Goal: Task Accomplishment & Management: Complete application form

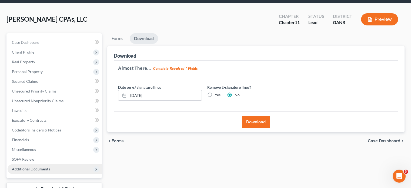
scroll to position [60, 0]
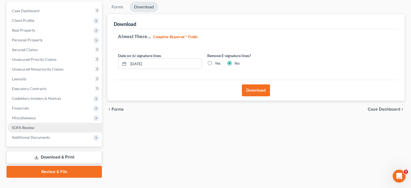
click at [21, 125] on span "SOFA Review" at bounding box center [23, 127] width 22 height 5
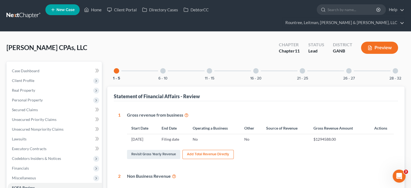
click at [209, 68] on div at bounding box center [209, 70] width 5 height 5
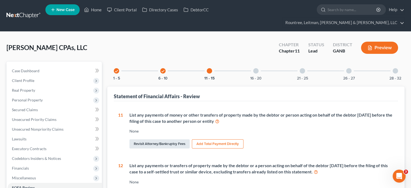
click at [167, 139] on link "Revisit Attorney/Bankruptcy Fees" at bounding box center [159, 143] width 60 height 9
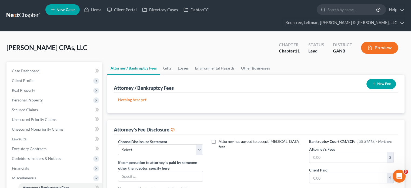
click at [382, 79] on button "New Fee" at bounding box center [380, 84] width 29 height 10
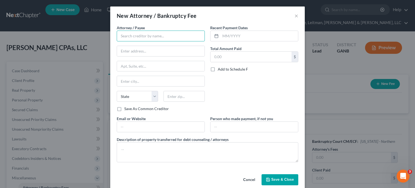
click at [172, 38] on input "text" at bounding box center [161, 36] width 88 height 11
type input "[PERSON_NAME] [PERSON_NAME] [PERSON_NAME] [PERSON_NAME]"
type input "[STREET_ADDRESS][PERSON_NAME]"
type input "[GEOGRAPHIC_DATA]"
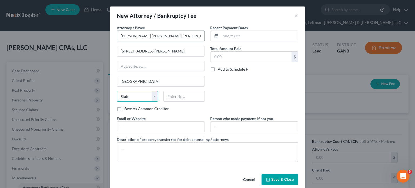
select select "10"
type input "30329"
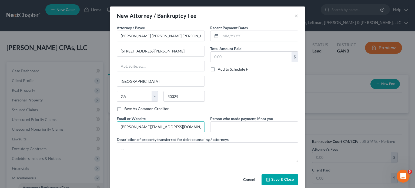
drag, startPoint x: 160, startPoint y: 123, endPoint x: 11, endPoint y: 115, distance: 150.0
click at [56, 121] on div "New Attorney / Bankruptcy Fee × Attorney / [PERSON_NAME] * [PERSON_NAME] [PERSO…" at bounding box center [207, 94] width 415 height 188
type input "[DOMAIN_NAME]"
drag, startPoint x: 237, startPoint y: 36, endPoint x: 245, endPoint y: 38, distance: 8.3
click at [237, 36] on input "text" at bounding box center [259, 36] width 78 height 10
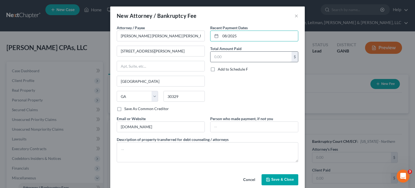
type input "08/2025"
click at [267, 56] on input "text" at bounding box center [250, 57] width 81 height 10
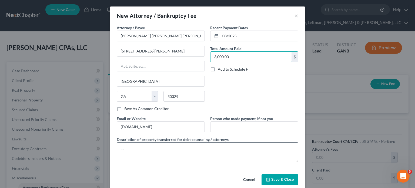
type input "3,000.00"
click at [184, 150] on textarea at bounding box center [208, 152] width 182 height 20
type textarea "[MEDICAL_DATA]"
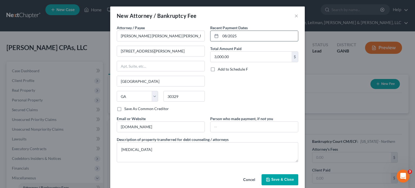
click at [243, 36] on input "08/2025" at bounding box center [259, 36] width 78 height 10
click at [284, 180] on span "Save & Close" at bounding box center [282, 179] width 23 height 5
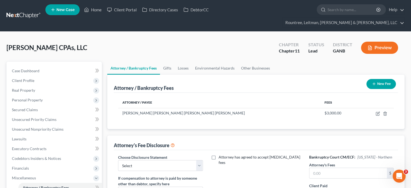
click at [381, 79] on button "New Fee" at bounding box center [380, 84] width 29 height 10
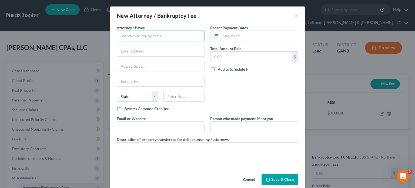
click at [139, 38] on input "text" at bounding box center [161, 36] width 88 height 11
type input "[PERSON_NAME] [PERSON_NAME] [PERSON_NAME] [PERSON_NAME]"
type input "[STREET_ADDRESS][PERSON_NAME]"
type input "[GEOGRAPHIC_DATA]"
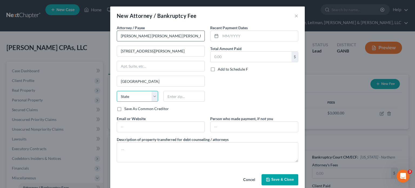
select select "10"
type input "30329"
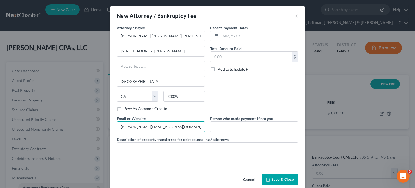
drag, startPoint x: 133, startPoint y: 126, endPoint x: -5, endPoint y: 122, distance: 138.4
click at [0, 122] on html "Home New Case Client Portal Directory Cases DebtorCC Rountree, [PERSON_NAME], […" at bounding box center [207, 153] width 415 height 307
type input "[DOMAIN_NAME]"
click at [242, 38] on input "text" at bounding box center [259, 36] width 78 height 10
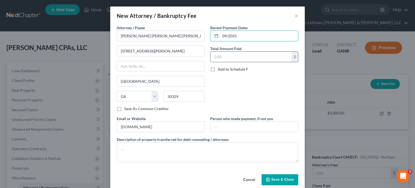
type input "09/2025"
click at [241, 53] on input "text" at bounding box center [250, 57] width 81 height 10
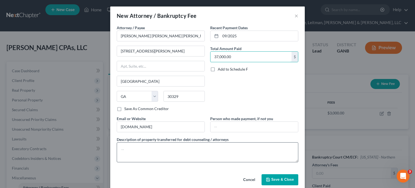
type input "37,000.00"
click at [140, 150] on textarea at bounding box center [208, 152] width 182 height 20
type textarea "[MEDICAL_DATA] and filing fee"
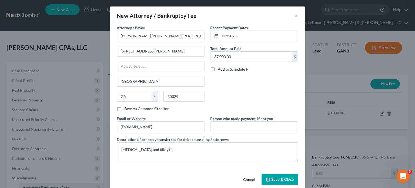
click at [276, 178] on span "Save & Close" at bounding box center [282, 179] width 23 height 5
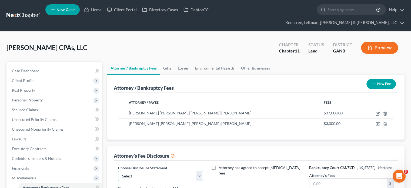
click at [201, 170] on select "Select Star Chain Chapter 13 - Hourly Chapter 11 Chapter 13 Disclosure Statemen…" at bounding box center [160, 175] width 85 height 11
select select "2"
click at [118, 170] on select "Select Star Chain Chapter 13 - Hourly Chapter 11 Chapter 13 Disclosure Statemen…" at bounding box center [160, 175] width 85 height 11
click at [219, 165] on label "Attorney has agreed to accept [MEDICAL_DATA] fees" at bounding box center [260, 170] width 82 height 11
click at [221, 165] on input "Attorney has agreed to accept [MEDICAL_DATA] fees" at bounding box center [223, 167] width 4 height 4
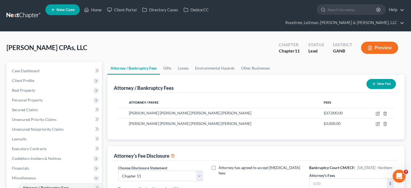
checkbox input "true"
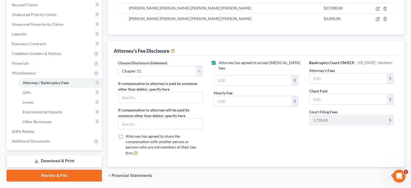
scroll to position [108, 0]
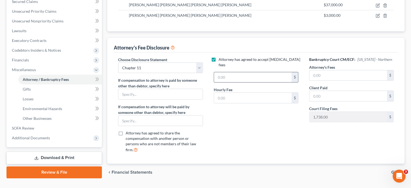
click at [235, 72] on input "text" at bounding box center [253, 77] width 78 height 10
type input "40,000.00"
click at [232, 93] on input "text" at bounding box center [253, 98] width 78 height 10
type input "595.00"
click at [396, 170] on span "Gifts" at bounding box center [395, 172] width 9 height 4
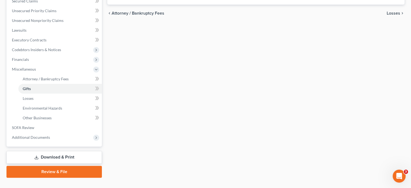
click at [47, 151] on link "Download & Print" at bounding box center [53, 157] width 95 height 13
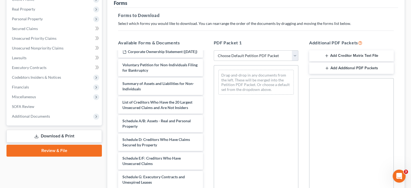
scroll to position [11, 0]
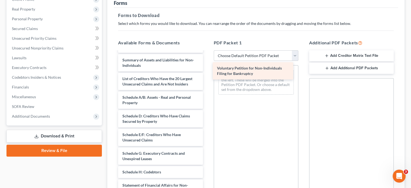
drag, startPoint x: 170, startPoint y: 56, endPoint x: 265, endPoint y: 69, distance: 95.5
click at [207, 69] on div "Voluntary Petition for Non-Individuals Filing for Bankruptcy Corporate Ownershi…" at bounding box center [160, 154] width 93 height 227
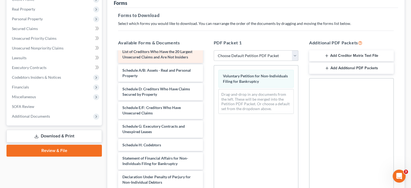
scroll to position [19, 0]
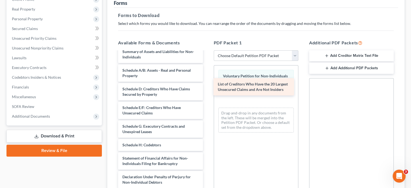
drag, startPoint x: 158, startPoint y: 51, endPoint x: 254, endPoint y: 88, distance: 103.4
click at [207, 88] on div "List of Creditors Who Have the 20 Largest Unsecured Claims and Are Not Insiders…" at bounding box center [160, 136] width 93 height 209
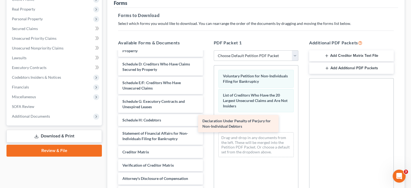
scroll to position [49, 0]
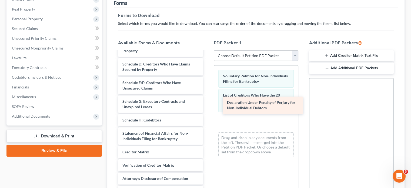
drag, startPoint x: 160, startPoint y: 124, endPoint x: 264, endPoint y: 103, distance: 106.6
click at [207, 103] on div "Declaration Under Penalty of Perjury for Non-Individual Debtors Corporate Owner…" at bounding box center [160, 103] width 93 height 190
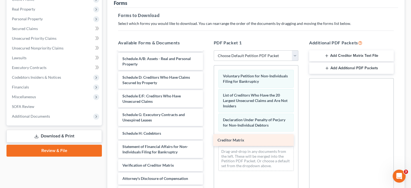
scroll to position [36, 0]
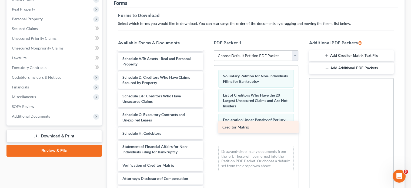
drag, startPoint x: 163, startPoint y: 142, endPoint x: 263, endPoint y: 127, distance: 101.1
click at [207, 127] on div "Creditor Matrix Corporate Ownership Statement ([DATE]) Summary of Assets and Li…" at bounding box center [160, 109] width 93 height 177
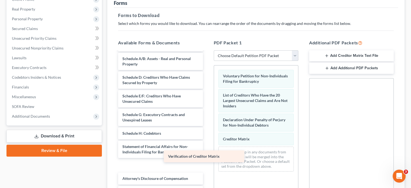
scroll to position [23, 0]
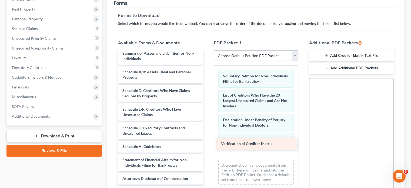
drag, startPoint x: 153, startPoint y: 156, endPoint x: 252, endPoint y: 145, distance: 99.3
click at [207, 145] on div "Verification of Creditor Matrix Corporate Ownership Statement ([DATE]) Summary …" at bounding box center [160, 115] width 93 height 163
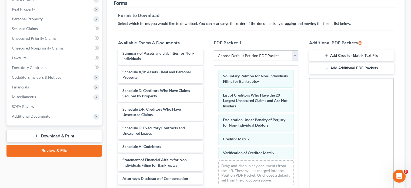
click at [338, 50] on button "Add Creditor Matrix Text File" at bounding box center [351, 55] width 85 height 11
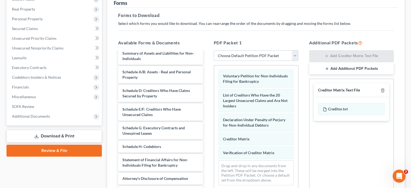
click at [353, 63] on button "Add Additional PDF Packets" at bounding box center [351, 68] width 85 height 11
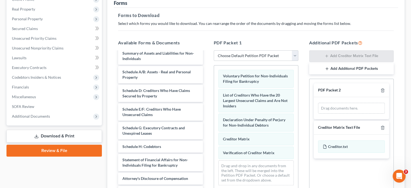
click at [346, 63] on button "Add Additional PDF Packets" at bounding box center [351, 68] width 85 height 11
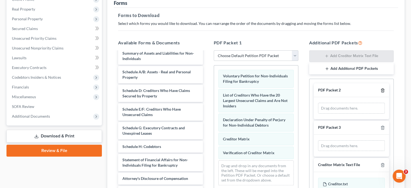
click at [383, 88] on icon "button" at bounding box center [382, 90] width 4 height 4
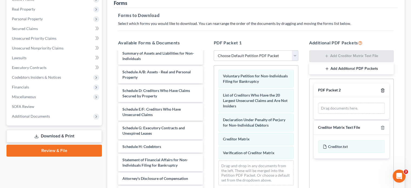
click at [380, 88] on icon "button" at bounding box center [382, 90] width 4 height 4
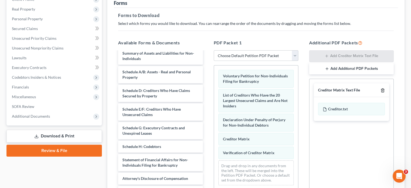
click at [383, 88] on icon "button" at bounding box center [382, 90] width 4 height 4
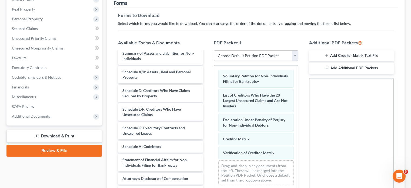
click at [352, 62] on button "Add Additional PDF Packets" at bounding box center [351, 67] width 85 height 11
click at [325, 66] on icon "button" at bounding box center [327, 68] width 4 height 4
click at [383, 88] on icon "button" at bounding box center [382, 90] width 2 height 4
click at [383, 88] on icon "button" at bounding box center [382, 90] width 4 height 4
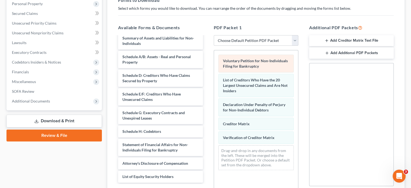
scroll to position [135, 0]
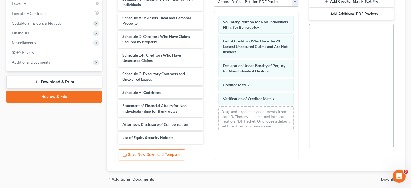
drag, startPoint x: 52, startPoint y: 70, endPoint x: 107, endPoint y: 69, distance: 54.6
click at [52, 76] on link "Download & Print" at bounding box center [53, 82] width 95 height 13
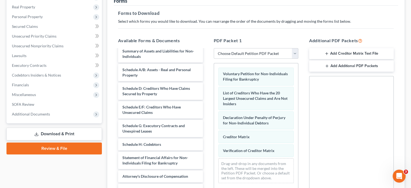
scroll to position [81, 0]
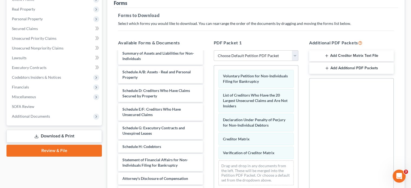
click at [354, 50] on button "Add Creditor Matrix Text File" at bounding box center [351, 55] width 85 height 11
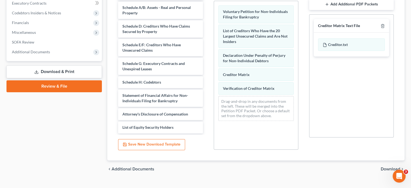
scroll to position [10, 0]
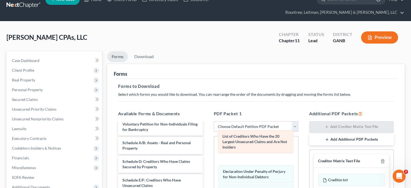
drag, startPoint x: 273, startPoint y: 142, endPoint x: 193, endPoint y: 143, distance: 79.7
click at [214, 143] on div "List of Creditors Who Have the 20 Largest Unsecured Claims and Are Not Insiders…" at bounding box center [256, 188] width 84 height 105
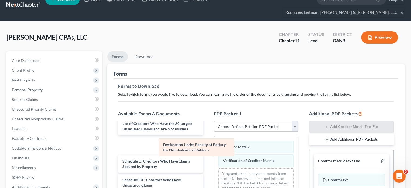
drag, startPoint x: 266, startPoint y: 135, endPoint x: 166, endPoint y: 146, distance: 100.5
click at [214, 146] on div "Declaration Under Penalty of Perjury for Non-Individual Debtors Declaration Und…" at bounding box center [256, 166] width 84 height 61
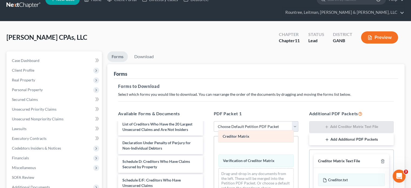
drag, startPoint x: 258, startPoint y: 138, endPoint x: 173, endPoint y: 149, distance: 86.3
click at [214, 148] on div "Creditor Matrix Creditor Matrix Creditor Matrix Verification of Creditor Matrix…" at bounding box center [256, 166] width 84 height 61
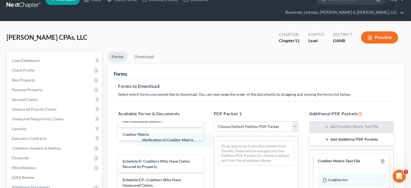
click at [214, 142] on div "Verification of Creditor Matrix Verification of Creditor Matrix Drag-and-drop i…" at bounding box center [256, 153] width 84 height 34
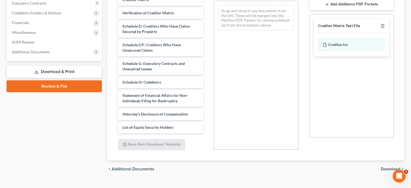
click at [387, 167] on span "Download" at bounding box center [390, 169] width 19 height 4
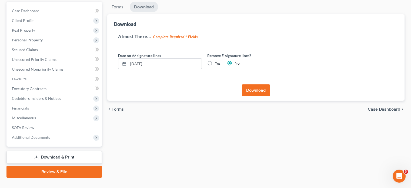
click at [256, 84] on button "Download" at bounding box center [256, 90] width 28 height 12
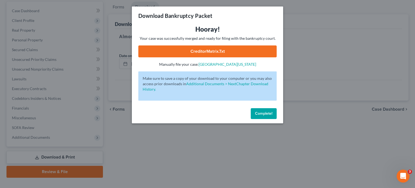
click at [199, 48] on link "CreditorMatrix.txt" at bounding box center [207, 51] width 138 height 12
click at [267, 110] on button "Complete!" at bounding box center [264, 113] width 26 height 11
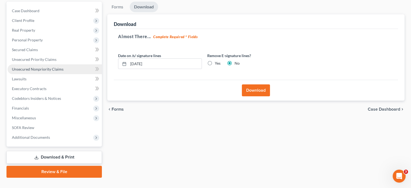
click at [31, 67] on span "Unsecured Nonpriority Claims" at bounding box center [38, 69] width 52 height 5
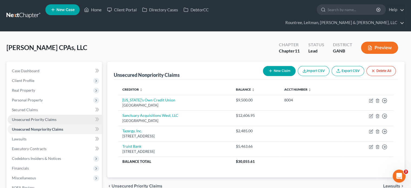
click at [39, 117] on span "Unsecured Priority Claims" at bounding box center [34, 119] width 45 height 5
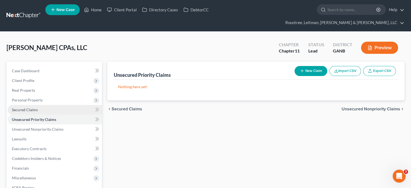
click at [32, 107] on span "Secured Claims" at bounding box center [25, 109] width 26 height 5
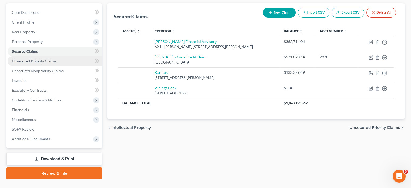
scroll to position [60, 0]
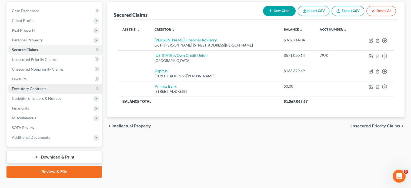
click at [31, 86] on span "Executory Contracts" at bounding box center [29, 88] width 35 height 5
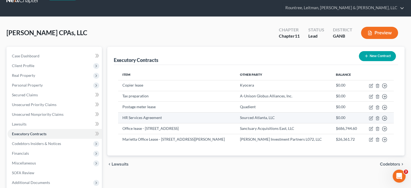
scroll to position [27, 0]
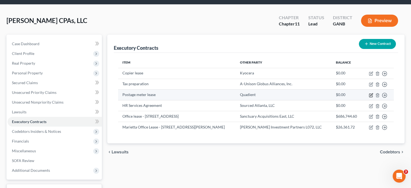
click at [373, 95] on icon "button" at bounding box center [371, 94] width 2 height 2
select select "3"
select select "2"
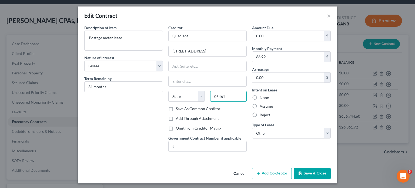
click at [233, 97] on input "06461" at bounding box center [228, 96] width 36 height 11
drag, startPoint x: 233, startPoint y: 96, endPoint x: 196, endPoint y: 96, distance: 37.6
click at [196, 96] on div "State [US_STATE] AK AR AZ CA CO CT DE DC [GEOGRAPHIC_DATA] [GEOGRAPHIC_DATA] GU…" at bounding box center [208, 98] width 84 height 15
click at [179, 83] on input "text" at bounding box center [208, 81] width 78 height 10
type input "Milford"
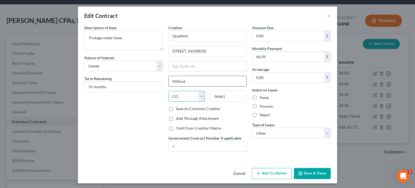
select select "6"
click at [308, 173] on button "Save & Close" at bounding box center [312, 173] width 37 height 11
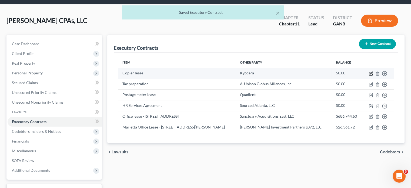
click at [373, 72] on icon "button" at bounding box center [371, 73] width 2 height 2
select select "3"
select select "2"
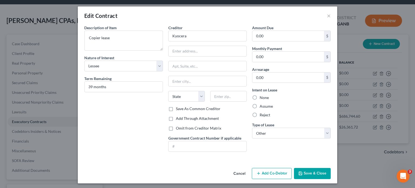
click at [315, 173] on button "Save & Close" at bounding box center [312, 173] width 37 height 11
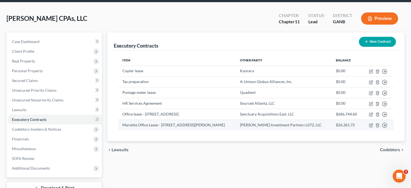
scroll to position [0, 0]
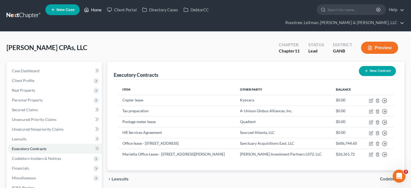
click at [94, 9] on link "Home" at bounding box center [92, 10] width 23 height 10
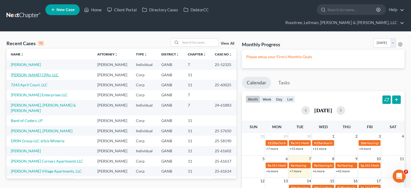
click at [33, 72] on link "[PERSON_NAME] CPAs, LLC" at bounding box center [35, 74] width 48 height 5
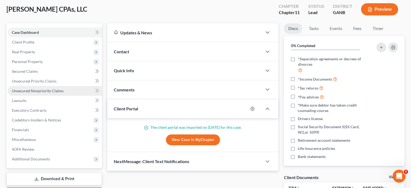
scroll to position [86, 0]
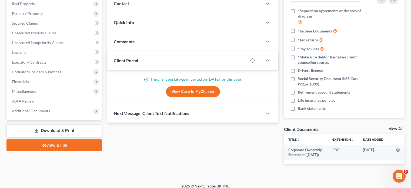
click at [57, 139] on link "Review & File" at bounding box center [53, 145] width 95 height 12
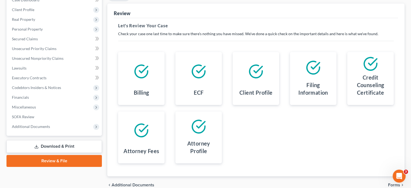
scroll to position [87, 0]
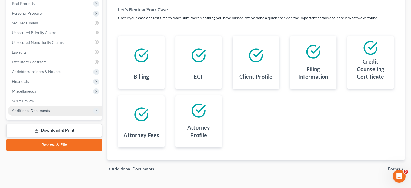
click at [32, 108] on span "Additional Documents" at bounding box center [31, 110] width 38 height 5
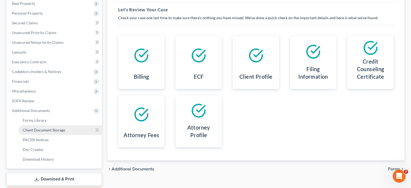
click at [37, 128] on span "Client Document Storage" at bounding box center [44, 130] width 42 height 5
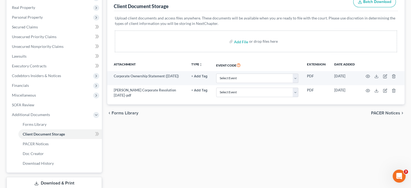
scroll to position [109, 0]
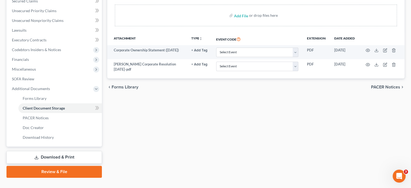
click at [53, 166] on link "Review & File" at bounding box center [53, 172] width 95 height 12
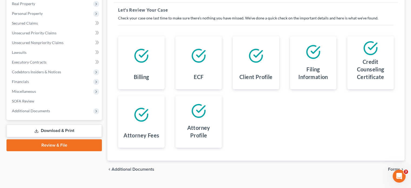
scroll to position [87, 0]
click at [394, 167] on span "Forms" at bounding box center [394, 169] width 12 height 4
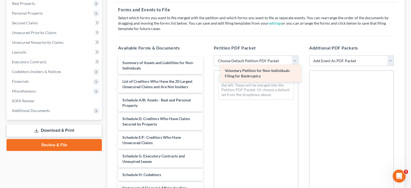
drag, startPoint x: 153, startPoint y: 53, endPoint x: 255, endPoint y: 71, distance: 103.7
click at [207, 71] on div "Voluntary Petition for Non-Individuals Filing for Bankruptcy Voluntary Petition…" at bounding box center [160, 180] width 93 height 246
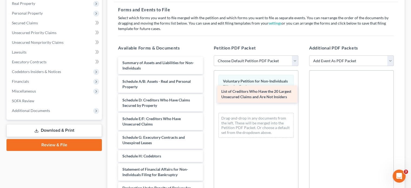
drag, startPoint x: 155, startPoint y: 71, endPoint x: 254, endPoint y: 91, distance: 100.9
click at [207, 91] on div "List of Creditors Who Have the 20 Largest Unsecured Claims and Are Not Insiders…" at bounding box center [160, 170] width 93 height 227
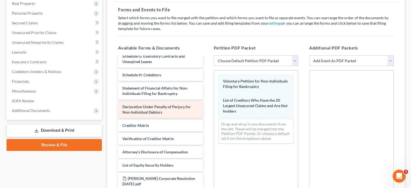
scroll to position [68, 0]
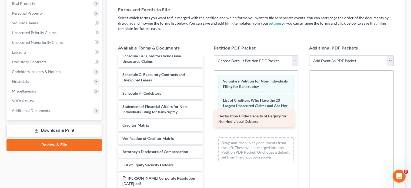
drag, startPoint x: 152, startPoint y: 96, endPoint x: 248, endPoint y: 115, distance: 97.2
click at [207, 115] on div "Declaration Under Penalty of Perjury for Non-Individual Debtors Summary of Asse…" at bounding box center [160, 98] width 93 height 209
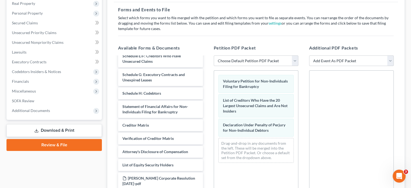
scroll to position [55, 0]
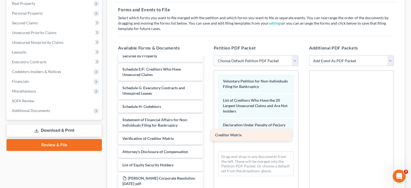
drag, startPoint x: 169, startPoint y: 110, endPoint x: 261, endPoint y: 136, distance: 96.1
click at [207, 136] on div "Creditor Matrix Summary of Assets and Liabilities for Non-Individuals Schedule …" at bounding box center [160, 104] width 93 height 195
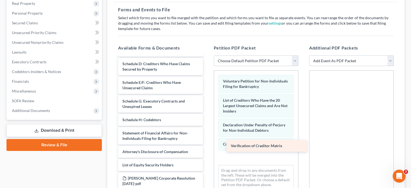
scroll to position [41, 0]
drag, startPoint x: 152, startPoint y: 123, endPoint x: 248, endPoint y: 146, distance: 98.6
click at [207, 146] on div "Verification of Creditor Matrix Summary of Assets and Liabilities for Non-Indiv…" at bounding box center [160, 112] width 93 height 182
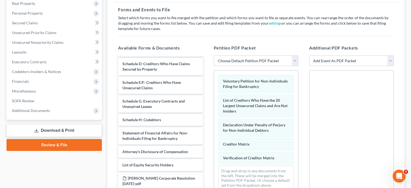
click at [390, 55] on select "Add Event As PDF Packet 02-Application to Pay Filing Fee in Installments Amende…" at bounding box center [351, 60] width 85 height 11
select select "7"
click at [309, 55] on select "Add Event As PDF Packet 02-Application to Pay Filing Fee in Installments Amende…" at bounding box center [351, 60] width 85 height 11
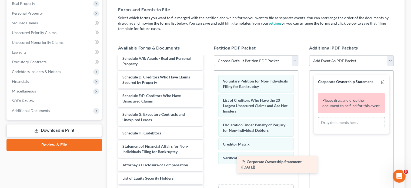
scroll to position [23, 0]
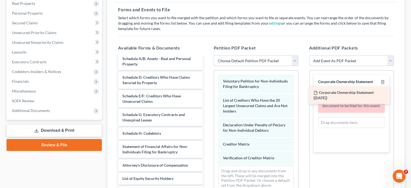
drag, startPoint x: 165, startPoint y: 180, endPoint x: 356, endPoint y: 91, distance: 210.6
click at [207, 91] on div "Corporate Ownership Statement ([DATE]) Summary of Assets and Liabilities for No…" at bounding box center [160, 118] width 93 height 169
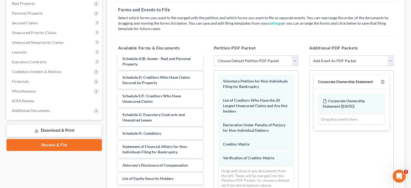
drag, startPoint x: 390, startPoint y: 51, endPoint x: 386, endPoint y: 52, distance: 3.8
click at [390, 55] on select "Add Event As PDF Packet 02-Application to Pay Filing Fee in Installments Amende…" at bounding box center [351, 60] width 85 height 11
select select "8"
click at [309, 55] on select "Add Event As PDF Packet 02-Application to Pay Filing Fee in Installments Amende…" at bounding box center [351, 60] width 85 height 11
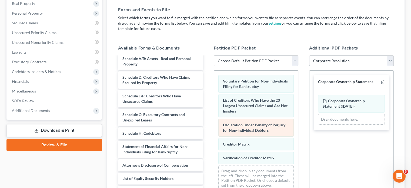
select select
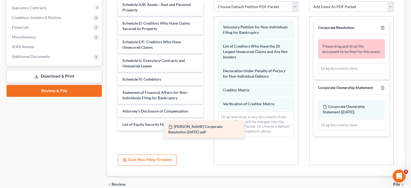
scroll to position [4, 0]
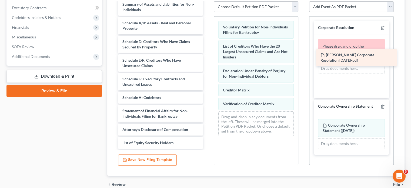
drag, startPoint x: 162, startPoint y: 129, endPoint x: 360, endPoint y: 57, distance: 210.8
click at [207, 57] on div "[PERSON_NAME] Corporate Resolution [DATE]-pdf Summary of Assets and Liabilities…" at bounding box center [160, 73] width 93 height 150
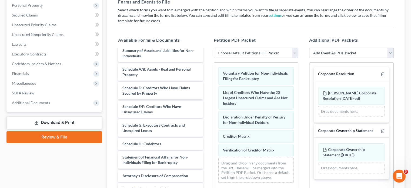
scroll to position [156, 0]
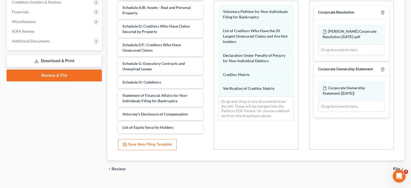
click at [397, 167] on span "File" at bounding box center [396, 169] width 7 height 4
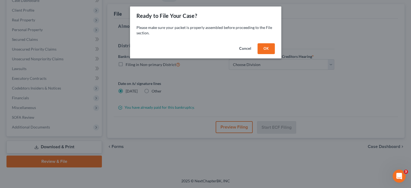
scroll to position [60, 0]
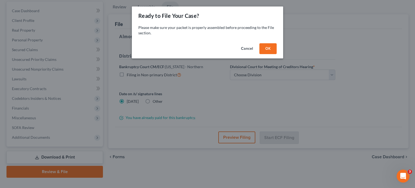
click at [263, 49] on button "OK" at bounding box center [267, 48] width 17 height 11
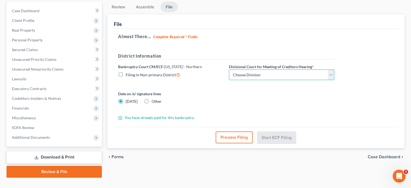
click at [330, 69] on select "Choose Division [GEOGRAPHIC_DATA] [GEOGRAPHIC_DATA] [GEOGRAPHIC_DATA] [GEOGRAPH…" at bounding box center [281, 74] width 105 height 11
select select "0"
click at [229, 69] on select "Choose Division [GEOGRAPHIC_DATA] [GEOGRAPHIC_DATA] [GEOGRAPHIC_DATA] [GEOGRAPH…" at bounding box center [281, 74] width 105 height 11
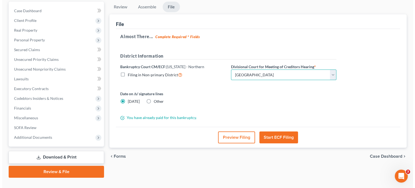
scroll to position [33, 0]
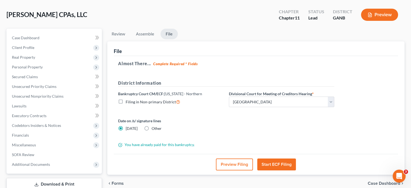
click at [267, 158] on button "Start ECF Filing" at bounding box center [276, 164] width 39 height 12
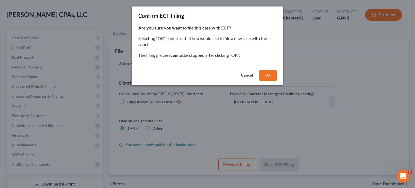
click at [270, 76] on button "OK" at bounding box center [267, 75] width 17 height 11
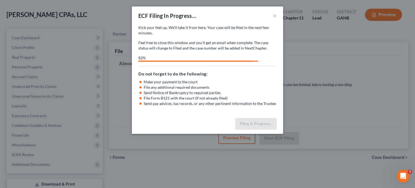
select select "0"
